Goal: Information Seeking & Learning: Understand process/instructions

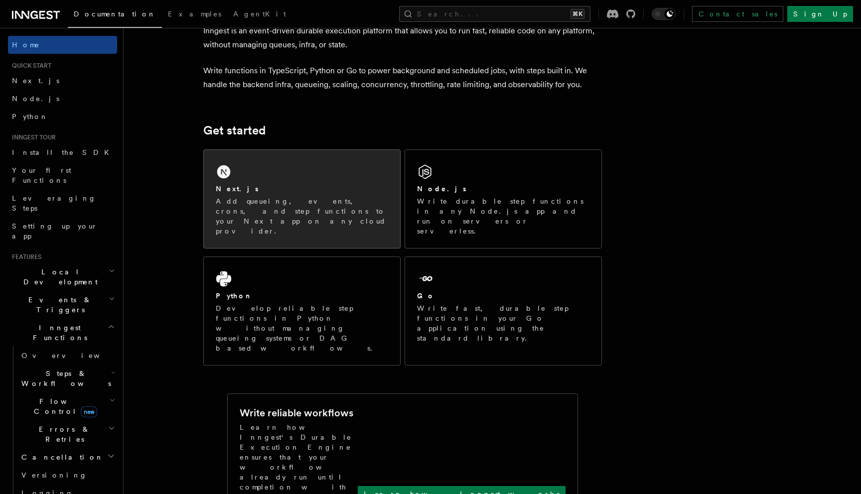
scroll to position [160, 0]
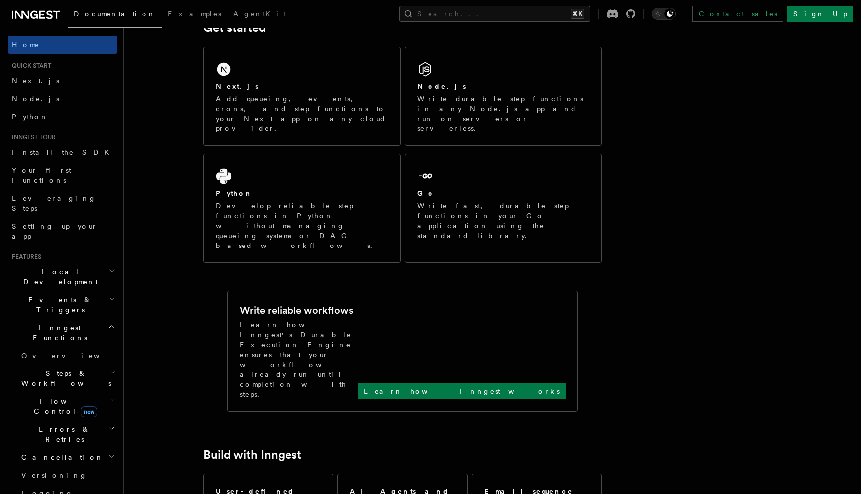
click at [72, 267] on span "Local Development" at bounding box center [58, 277] width 101 height 20
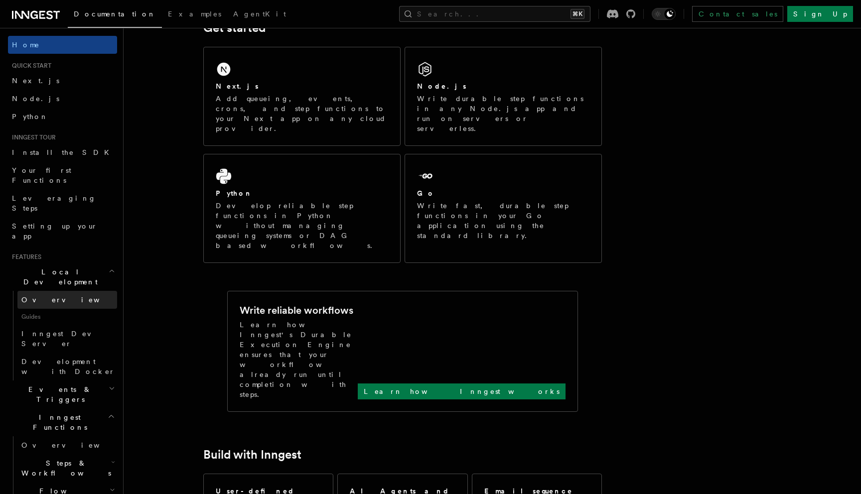
click at [63, 291] on link "Overview" at bounding box center [67, 300] width 100 height 18
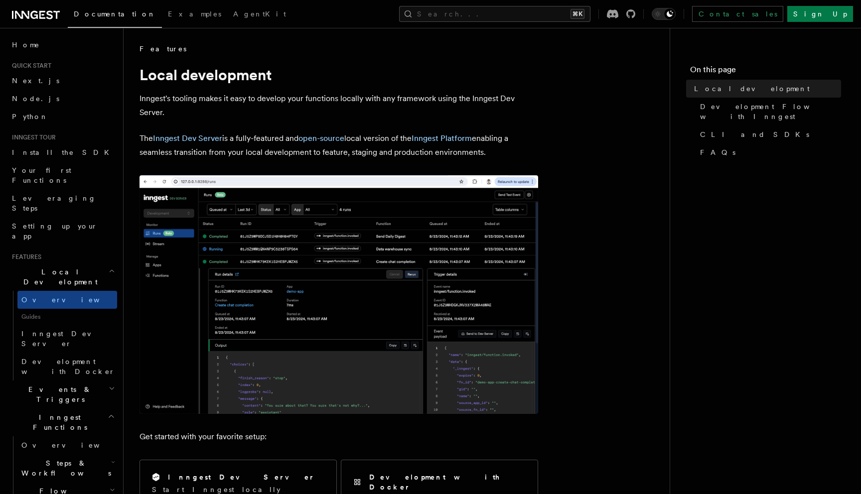
click at [44, 330] on span "Inngest Dev Server" at bounding box center [63, 339] width 85 height 18
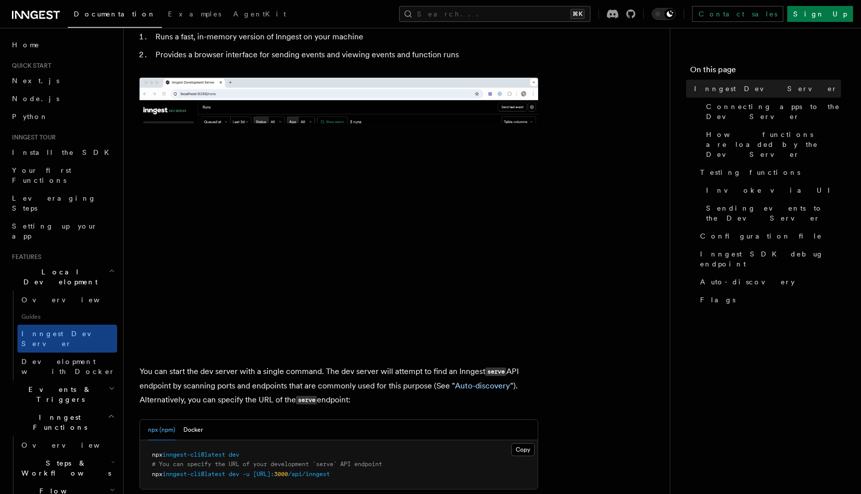
scroll to position [133, 0]
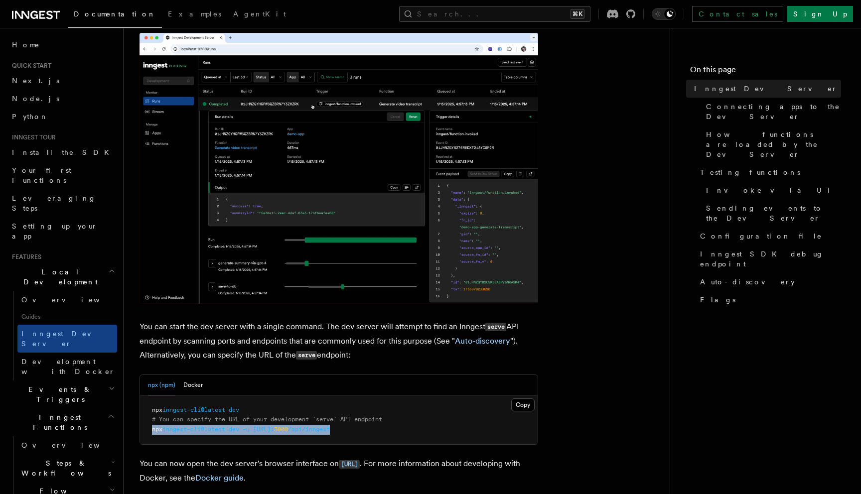
drag, startPoint x: 358, startPoint y: 431, endPoint x: 150, endPoint y: 433, distance: 208.8
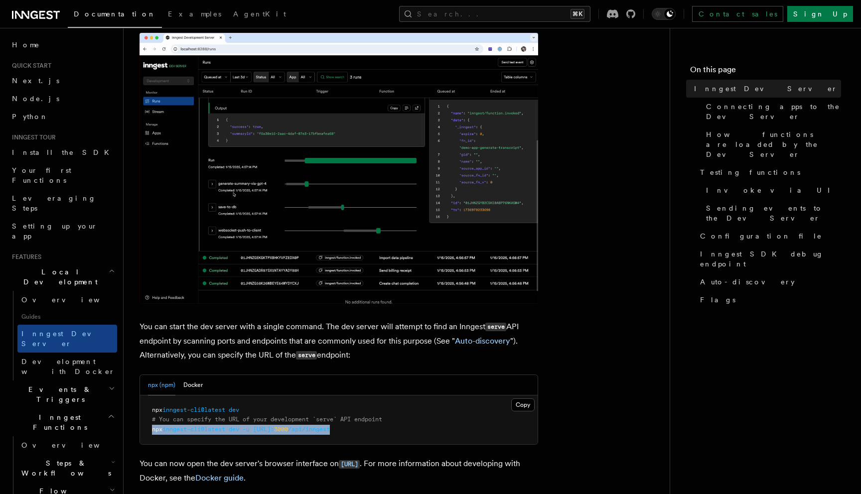
click at [150, 433] on pre "npx inngest-cli@latest dev # You can specify the URL of your development `serve…" at bounding box center [339, 420] width 398 height 49
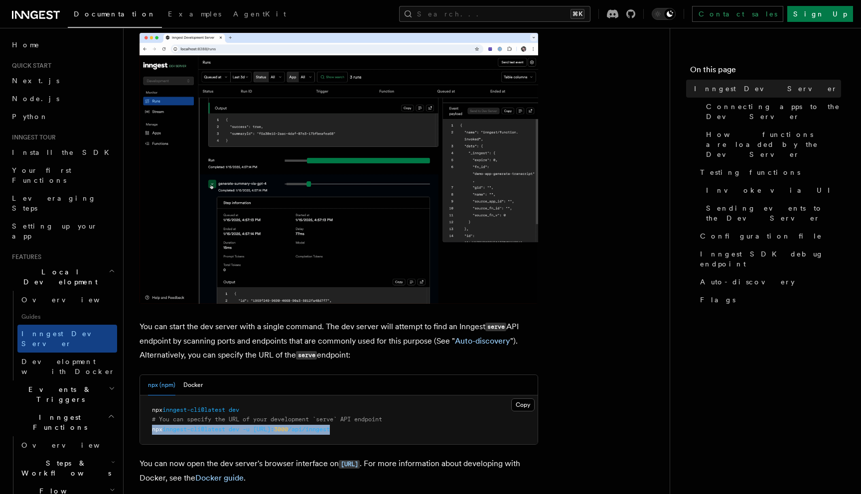
copy span "npx inngest-cli@latest dev -u [URL]: 3000 /api/inngest"
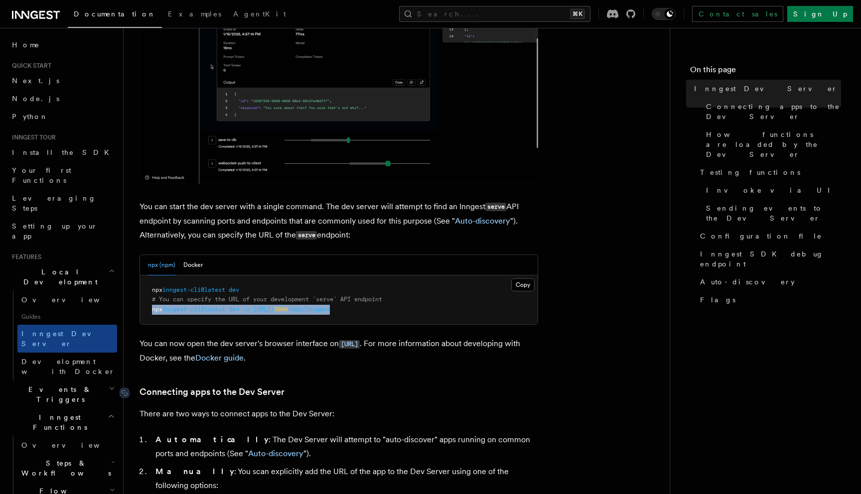
scroll to position [304, 0]
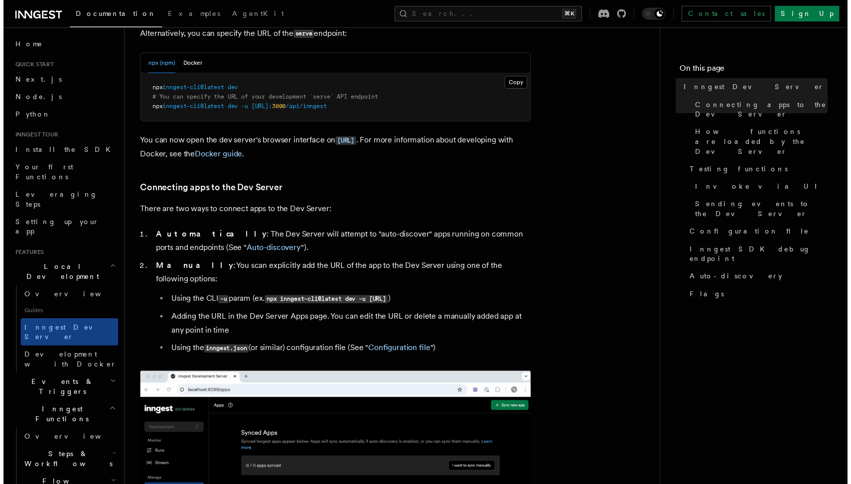
scroll to position [605, 0]
